Goal: Check status: Check status

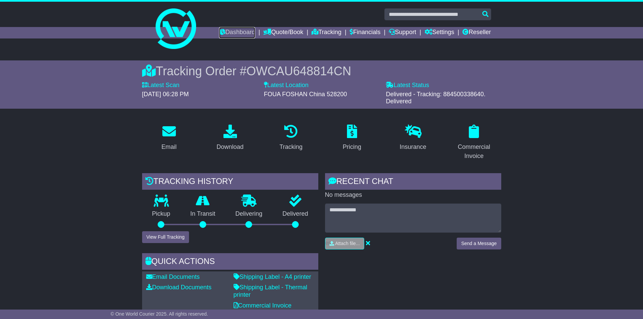
drag, startPoint x: 228, startPoint y: 34, endPoint x: 253, endPoint y: 45, distance: 27.2
click at [229, 34] on link "Dashboard" at bounding box center [237, 32] width 36 height 11
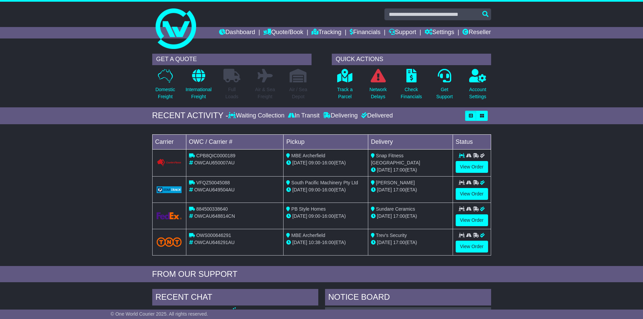
click at [336, 82] on div "Track a Parcel" at bounding box center [344, 85] width 33 height 35
click at [349, 89] on p "Track a Parcel" at bounding box center [345, 93] width 16 height 14
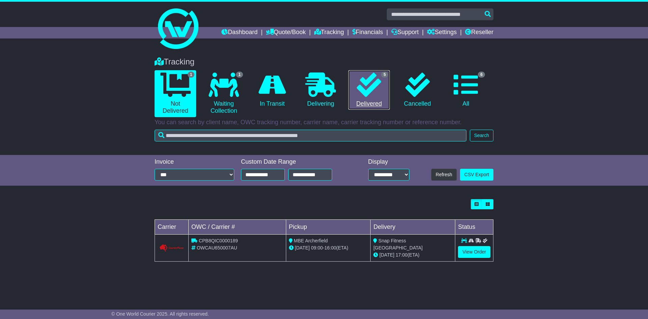
click at [374, 82] on icon at bounding box center [369, 85] width 24 height 24
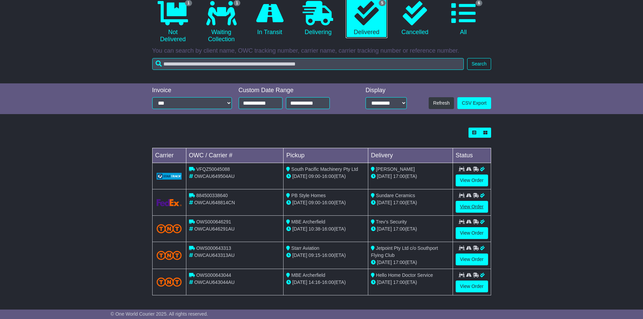
scroll to position [72, 0]
click at [469, 230] on link "View Order" at bounding box center [471, 233] width 32 height 12
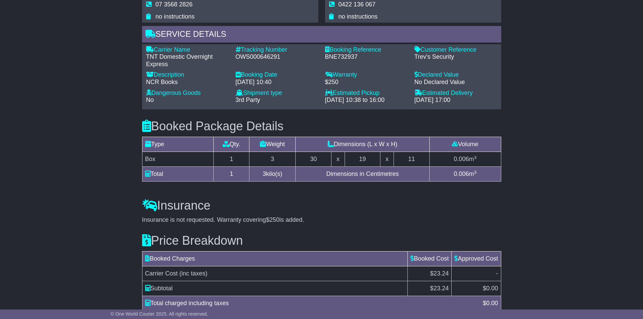
scroll to position [534, 0]
